Goal: Entertainment & Leisure: Consume media (video, audio)

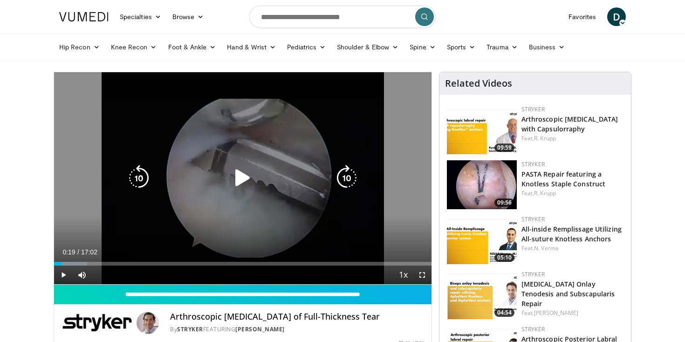
click at [233, 175] on icon "Video Player" at bounding box center [243, 178] width 26 height 26
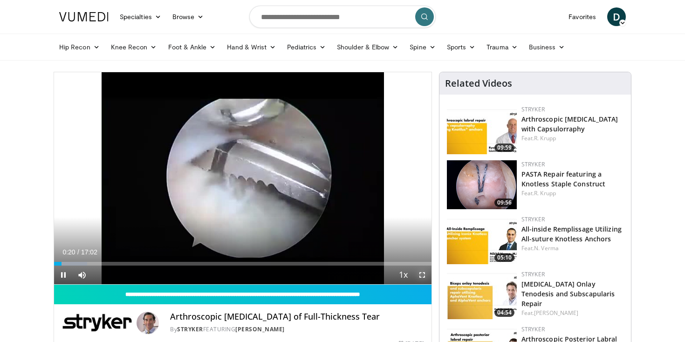
click at [421, 272] on span "Video Player" at bounding box center [422, 274] width 19 height 19
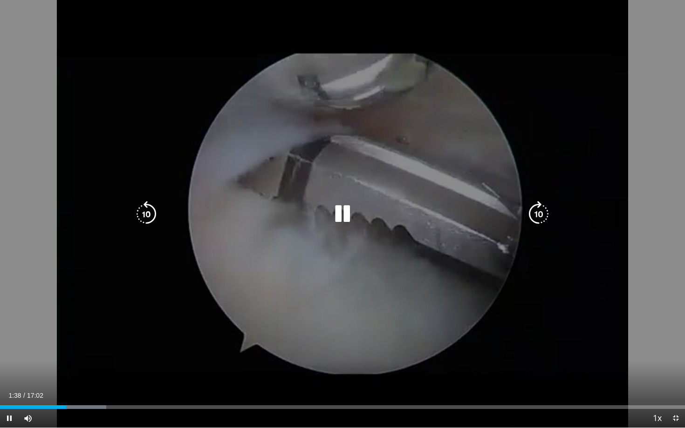
click at [339, 212] on icon "Video Player" at bounding box center [342, 214] width 26 height 26
click at [356, 206] on div "Video Player" at bounding box center [342, 214] width 411 height 19
click at [346, 210] on icon "Video Player" at bounding box center [342, 214] width 26 height 26
click at [344, 205] on icon "Video Player" at bounding box center [342, 214] width 26 height 26
click at [336, 218] on icon "Video Player" at bounding box center [342, 214] width 26 height 26
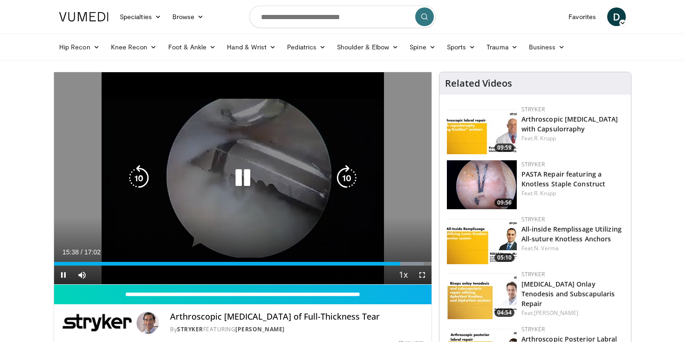
click at [320, 124] on div "10 seconds Tap to unmute" at bounding box center [242, 178] width 377 height 212
